Goal: Find specific page/section

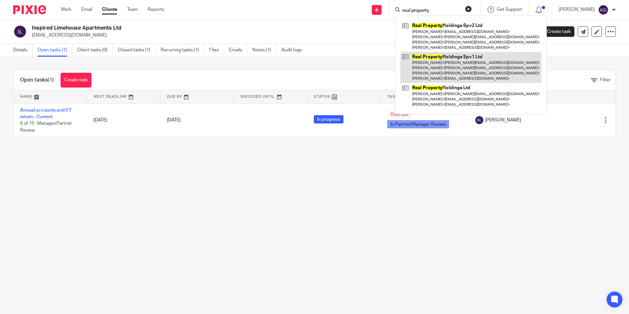
type input "real property"
click at [447, 57] on link at bounding box center [471, 67] width 141 height 31
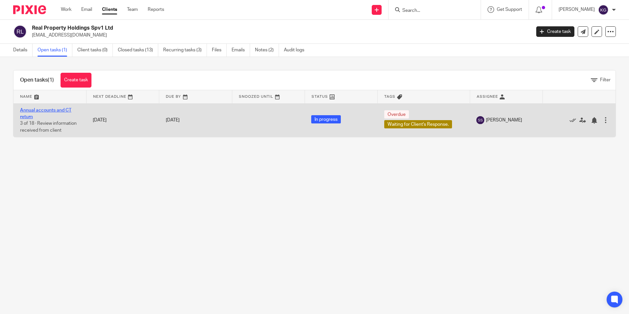
click at [54, 108] on link "Annual accounts and CT return" at bounding box center [45, 113] width 51 height 11
